Goal: Find specific page/section: Find specific page/section

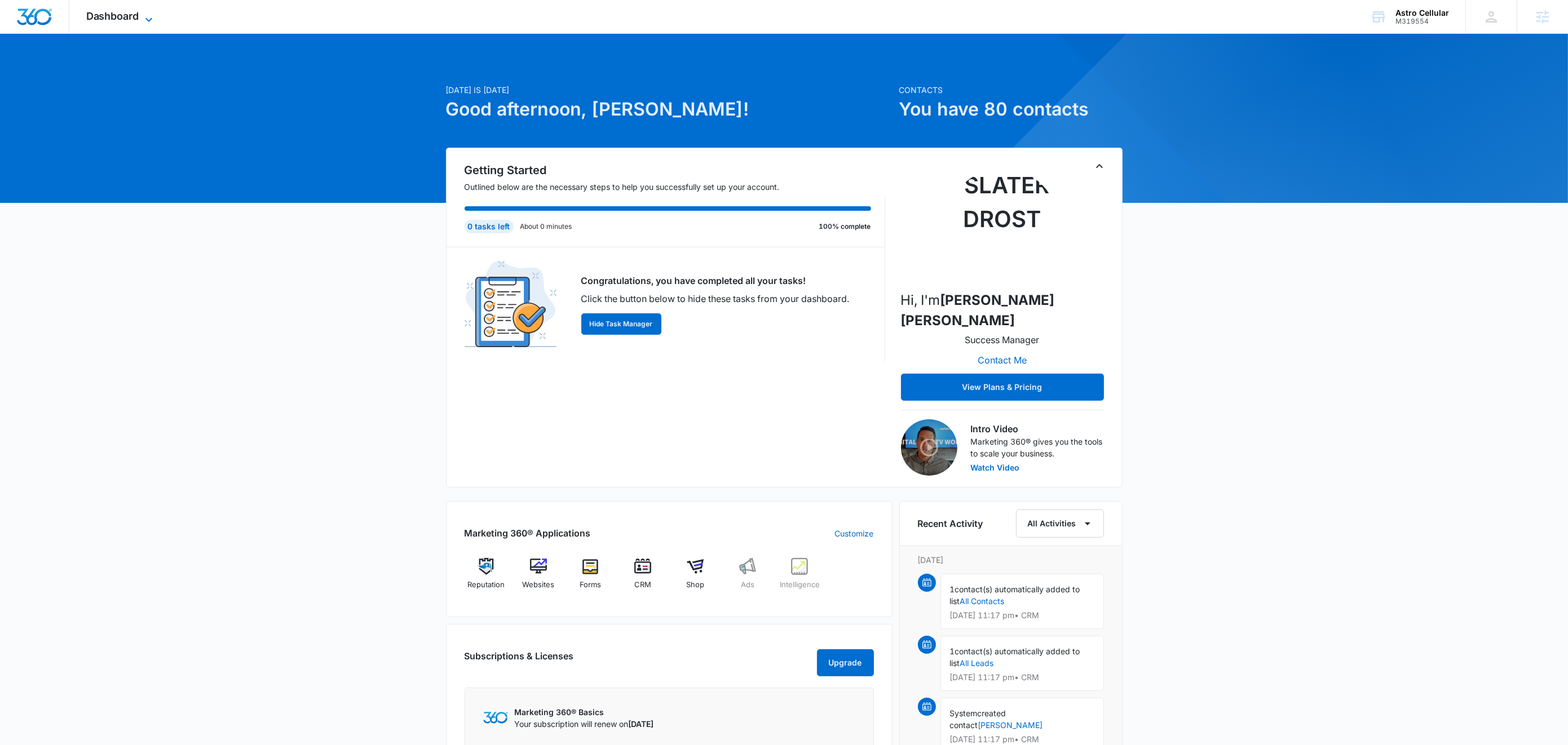
click at [146, 20] on icon at bounding box center [149, 20] width 14 height 14
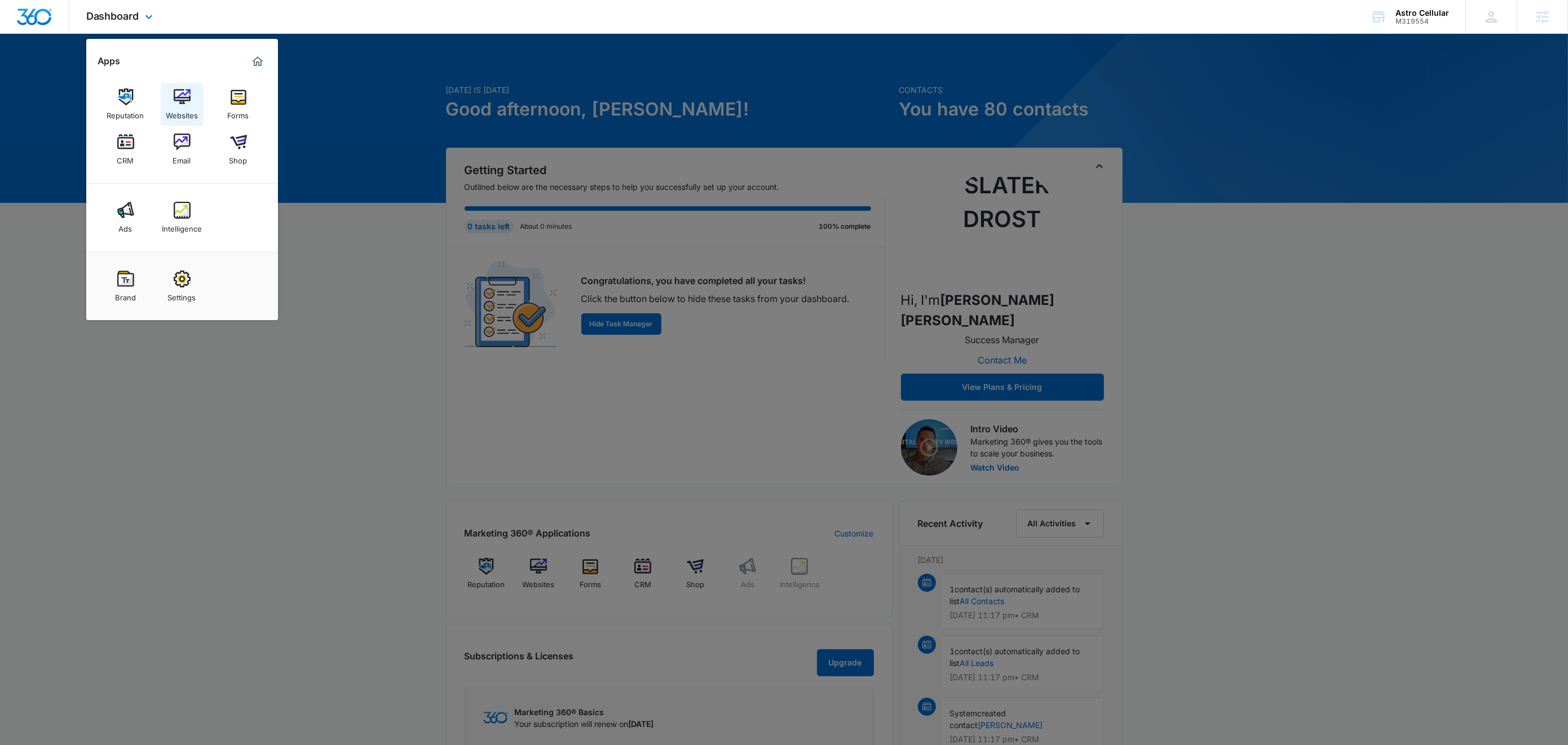
click at [190, 111] on div "Websites" at bounding box center [182, 112] width 32 height 15
